Goal: Find specific page/section: Find specific page/section

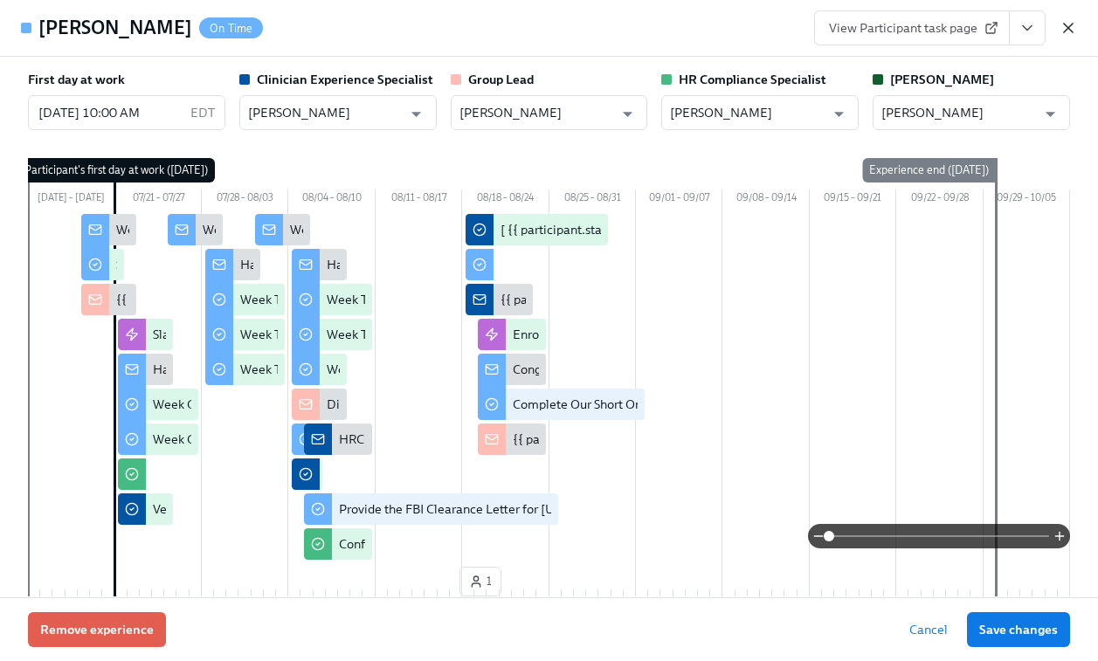
scroll to position [0, 29026]
click at [1063, 30] on icon "button" at bounding box center [1067, 27] width 17 height 17
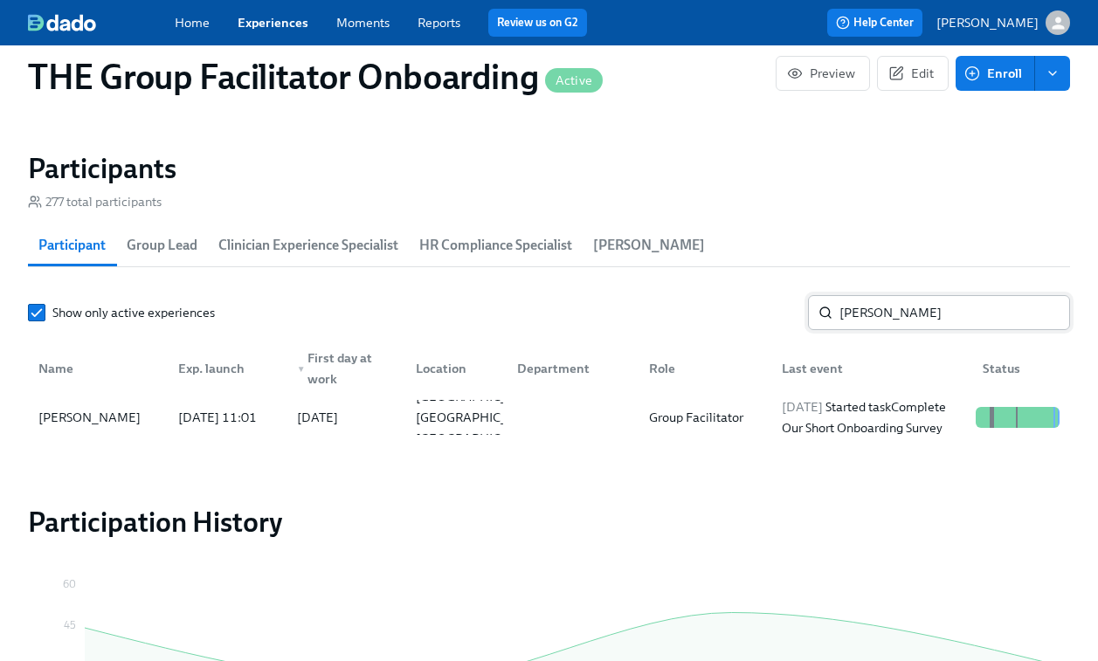
click at [878, 304] on input "[PERSON_NAME]" at bounding box center [954, 312] width 231 height 35
click at [878, 315] on input "[PERSON_NAME]" at bounding box center [954, 312] width 231 height 35
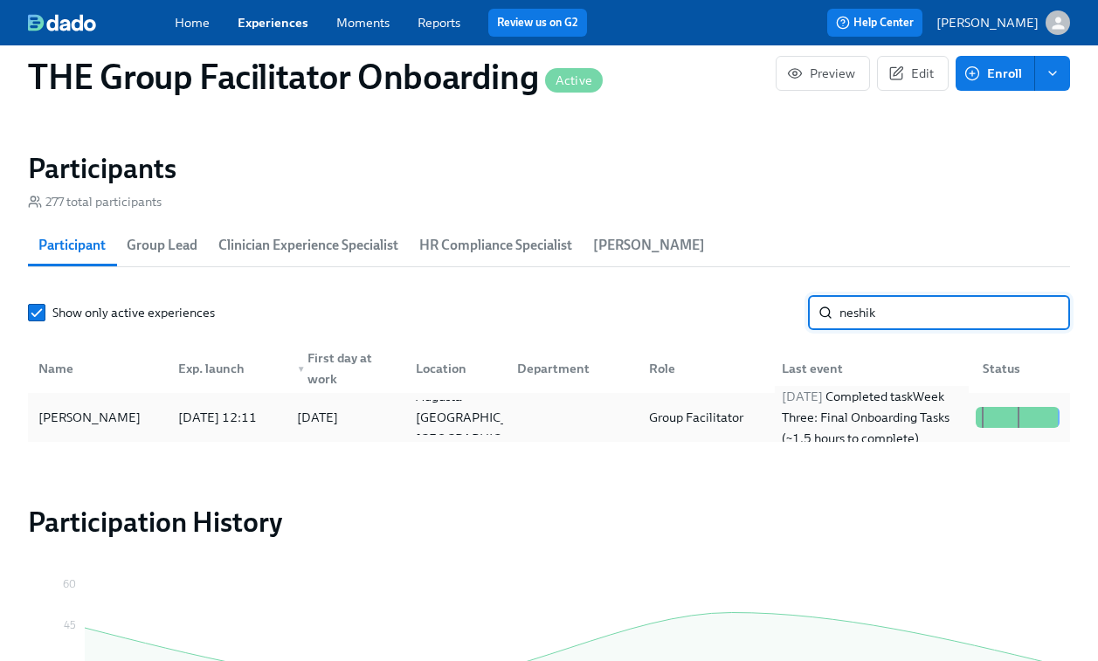
type input "neshik"
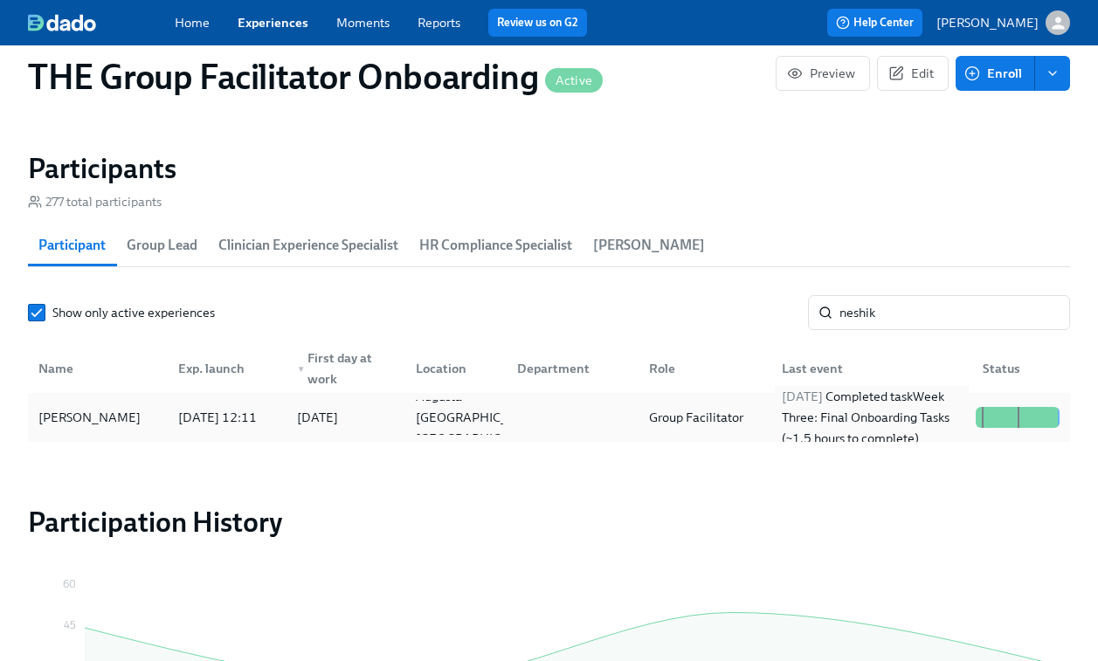
click at [811, 444] on div "[DATE] Completed task Week Three: Final Onboarding Tasks (~1.5 hours to complet…" at bounding box center [872, 417] width 194 height 63
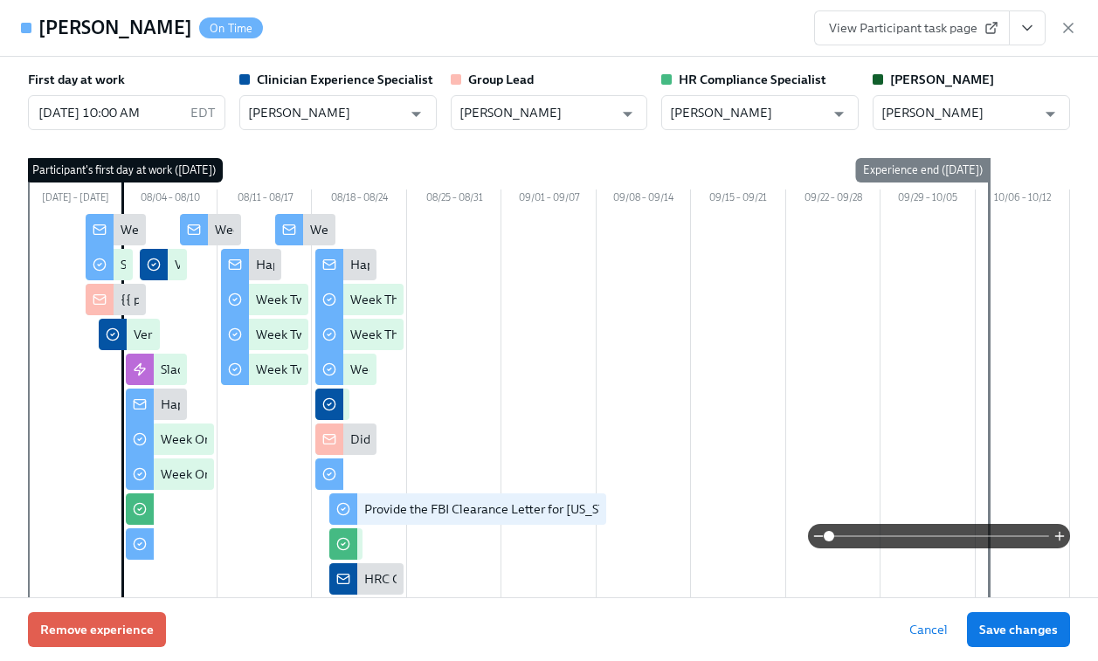
click at [1018, 40] on button "View task page" at bounding box center [1027, 27] width 37 height 35
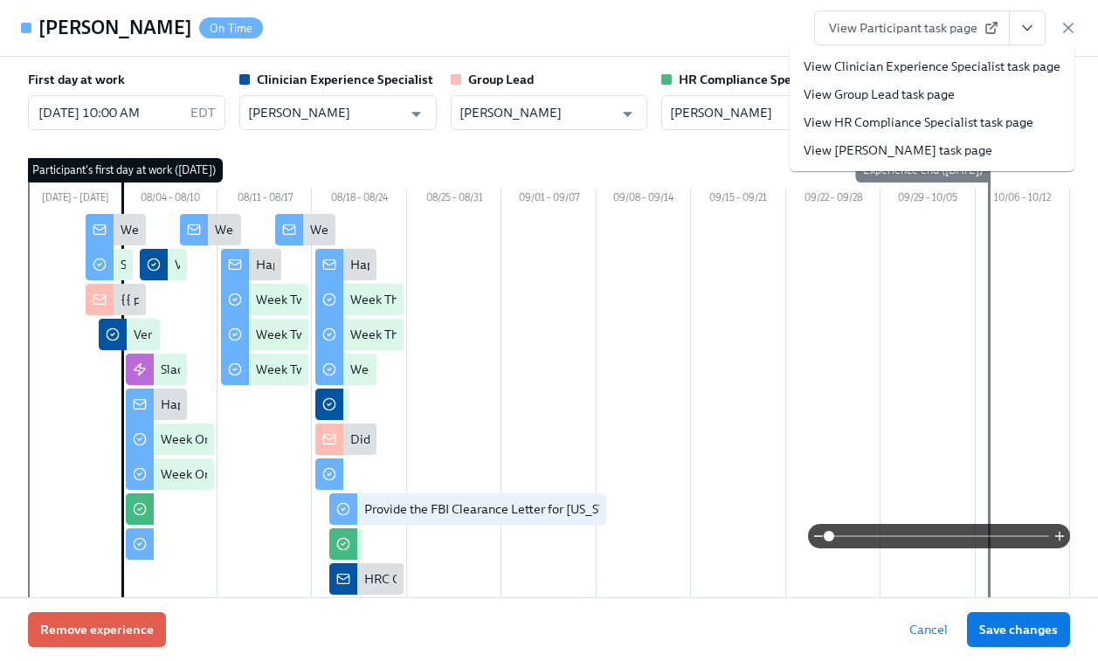
click at [828, 128] on link "View HR Compliance Specialist task page" at bounding box center [918, 122] width 230 height 17
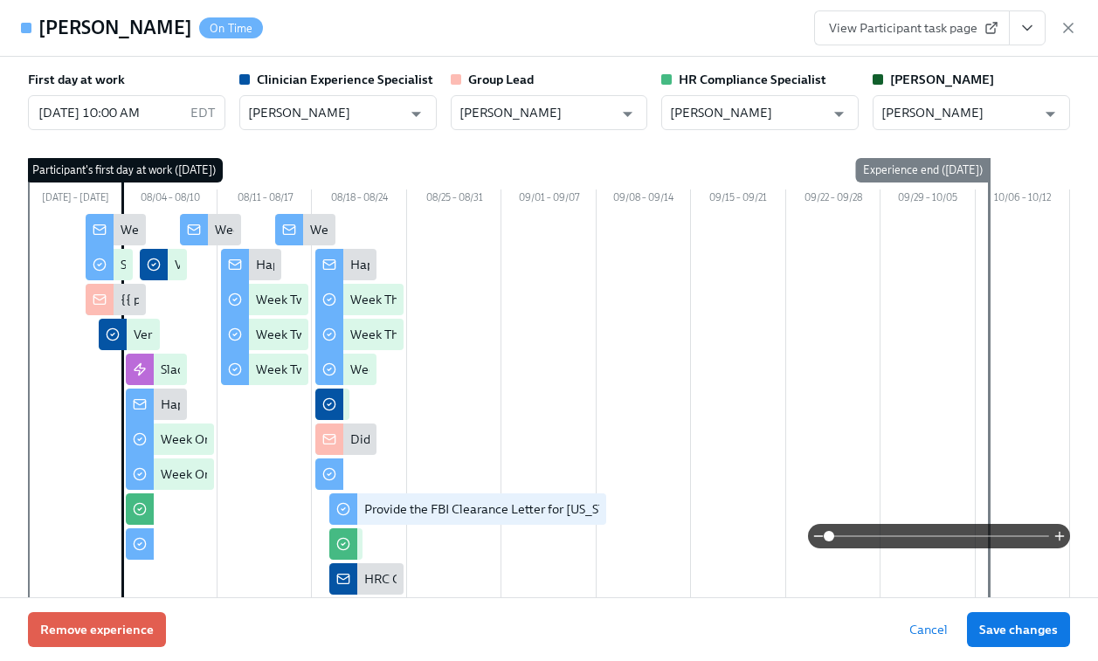
click at [960, 27] on span "View Participant task page" at bounding box center [912, 27] width 166 height 17
click at [1023, 23] on icon "View task page" at bounding box center [1026, 27] width 17 height 17
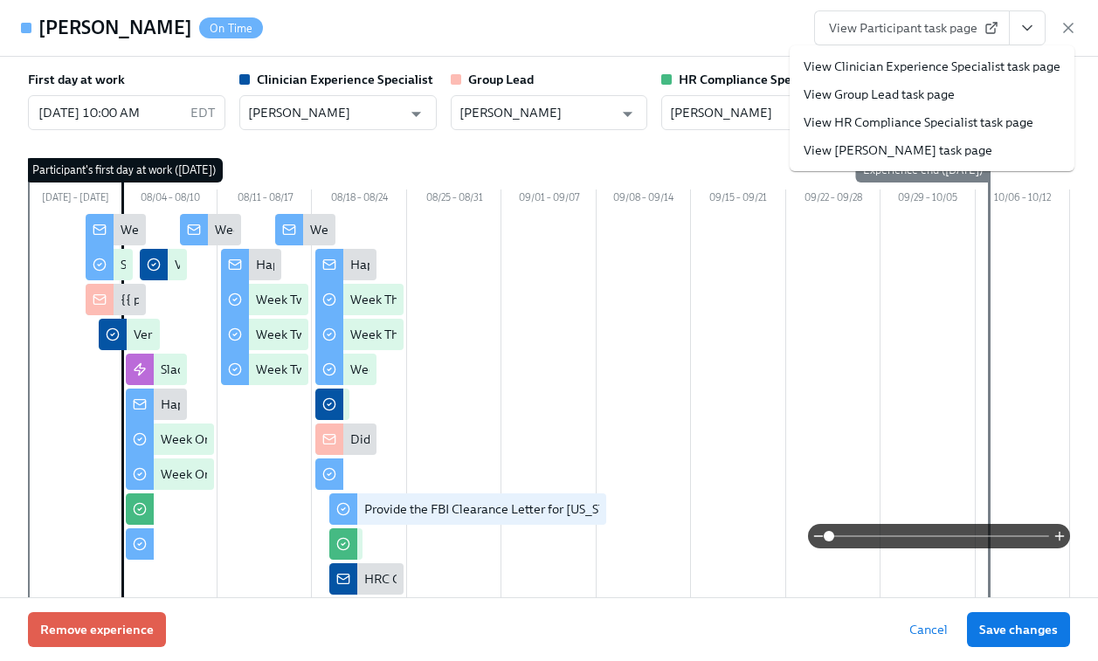
click at [915, 64] on link "View Clinician Experience Specialist task page" at bounding box center [931, 66] width 257 height 17
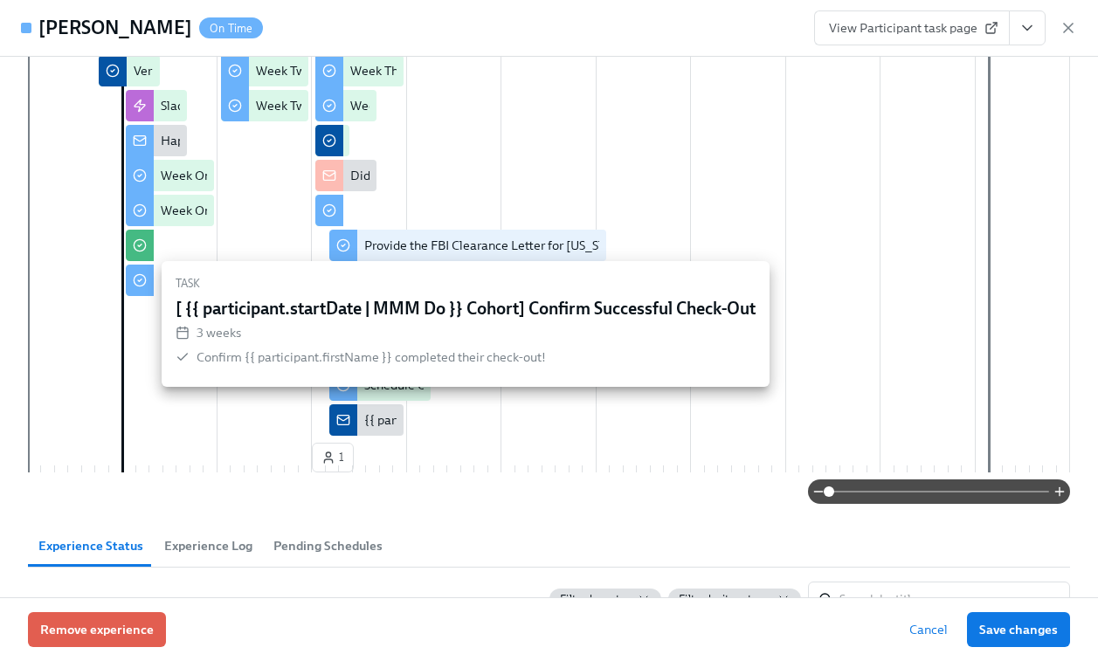
scroll to position [266, 0]
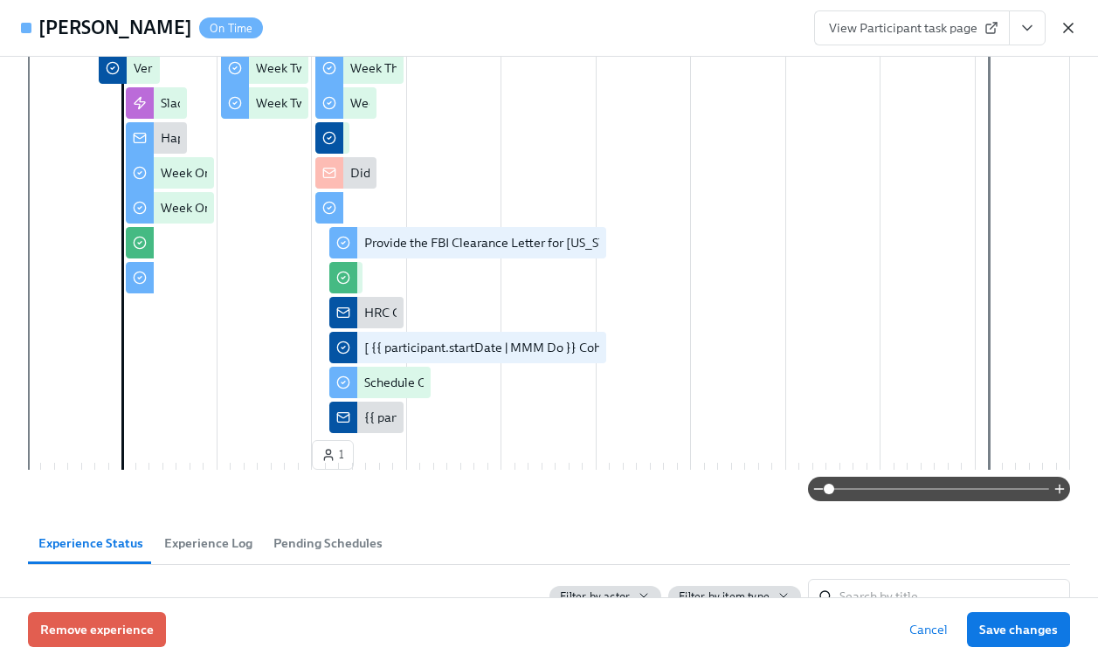
click at [1059, 26] on icon "button" at bounding box center [1067, 27] width 17 height 17
